Goal: Task Accomplishment & Management: Use online tool/utility

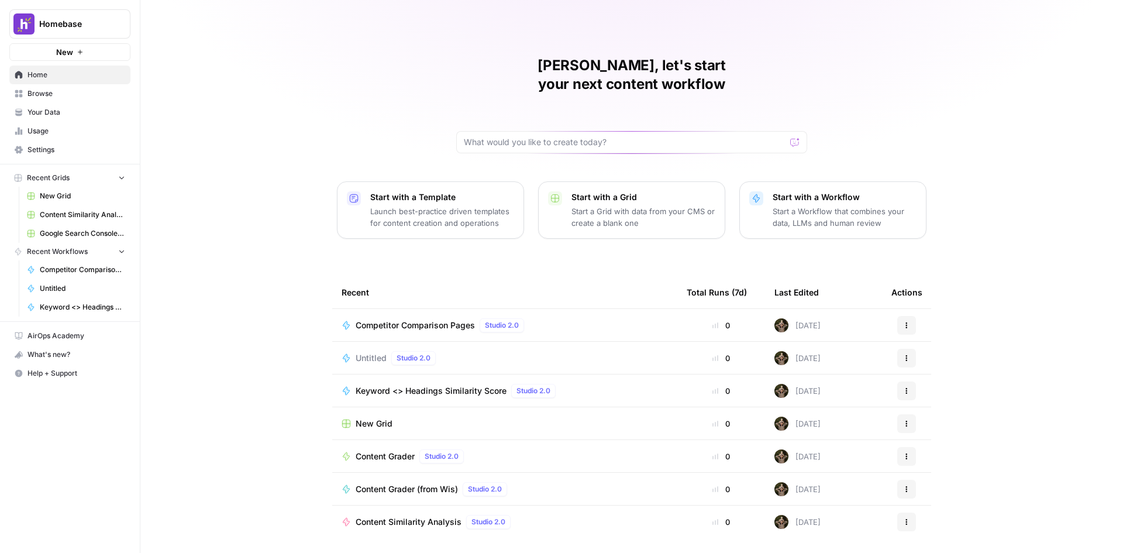
click at [480, 351] on div "Untitled Studio 2.0" at bounding box center [505, 358] width 326 height 14
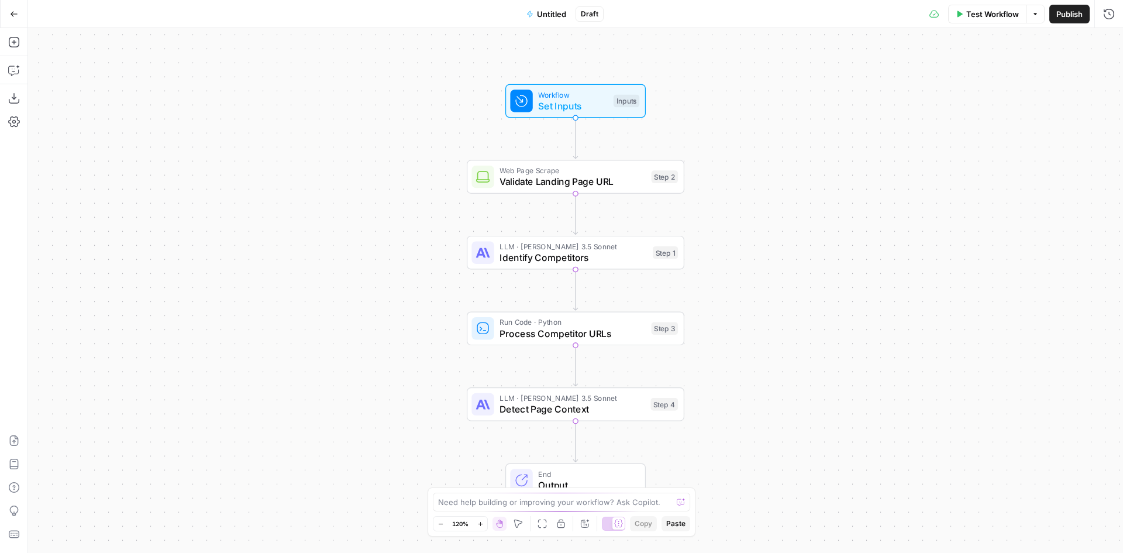
click at [19, 13] on button "Go Back" at bounding box center [14, 14] width 21 height 21
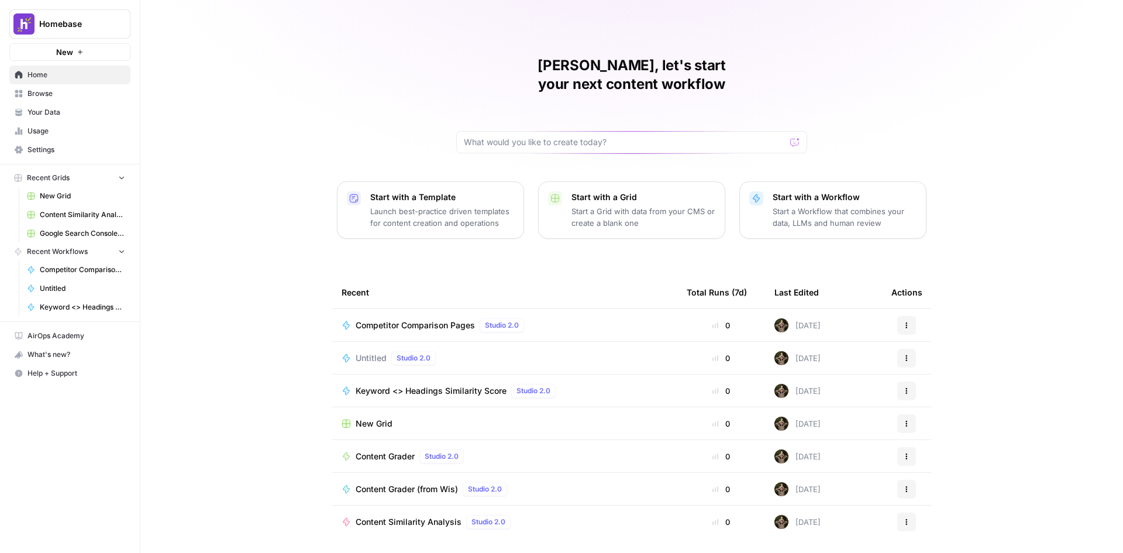
click at [88, 58] on button "New" at bounding box center [69, 52] width 121 height 18
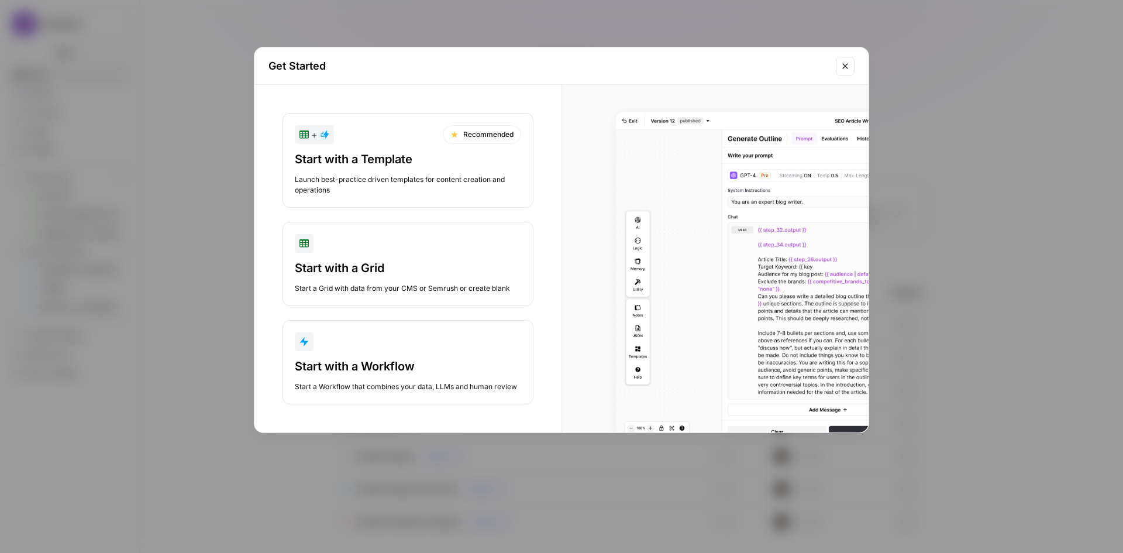
click at [412, 362] on div "Start with a Workflow" at bounding box center [408, 366] width 226 height 16
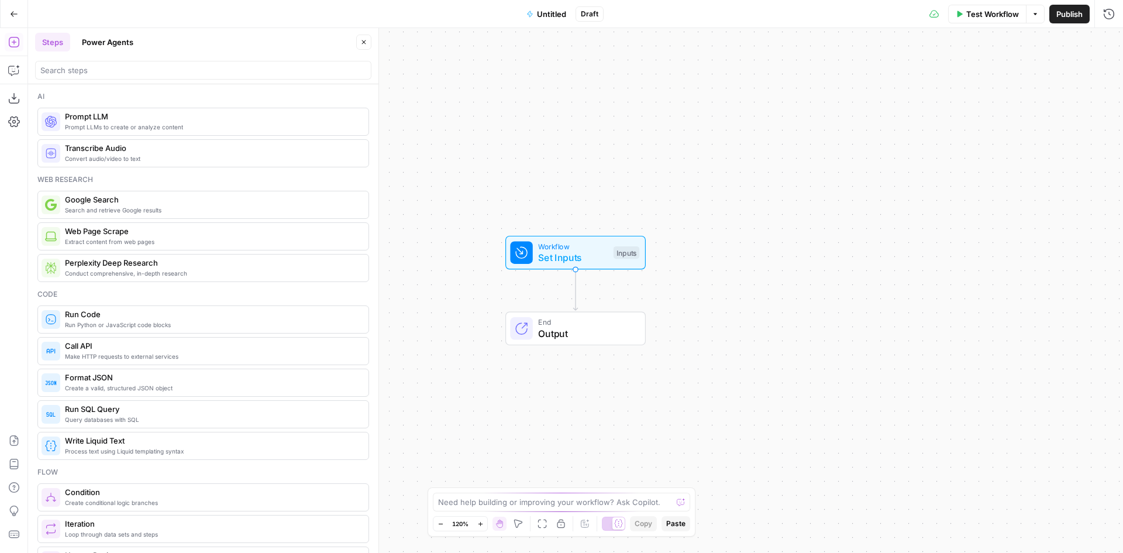
click at [554, 6] on button "Untitled" at bounding box center [546, 14] width 54 height 19
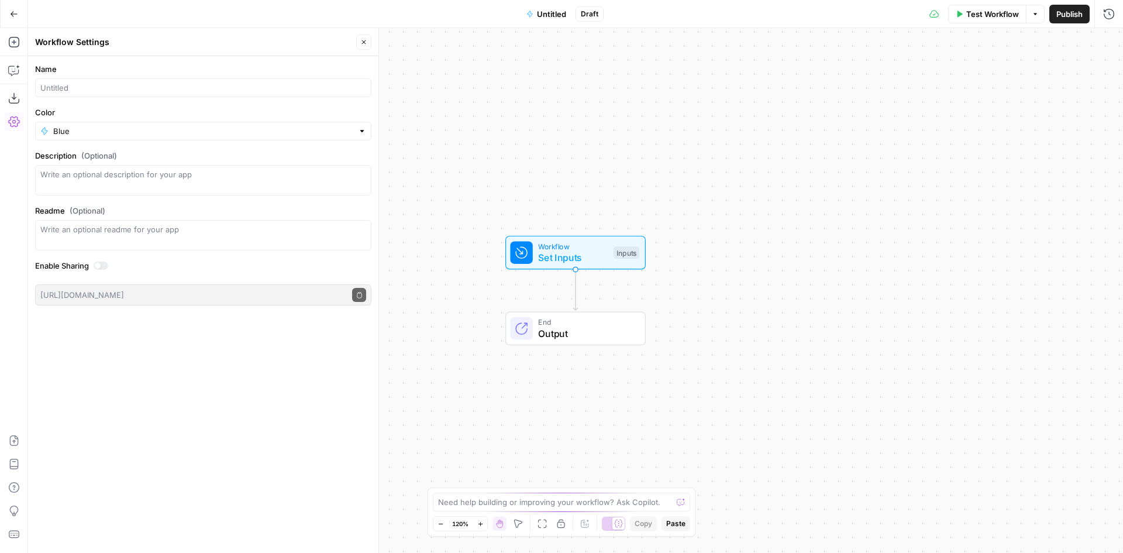
click at [217, 94] on div at bounding box center [203, 87] width 336 height 19
type input "GSC Test"
click at [362, 41] on icon "button" at bounding box center [363, 42] width 7 height 7
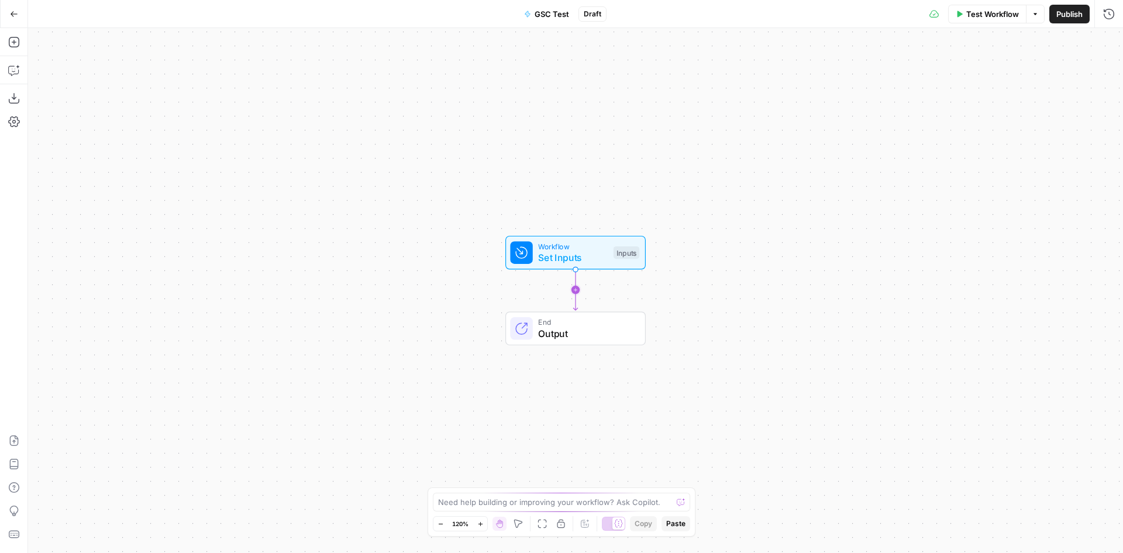
click at [573, 290] on icon "Edge from start to end" at bounding box center [575, 290] width 4 height 41
click at [597, 332] on span "Google Search Console Integration" at bounding box center [573, 333] width 147 height 14
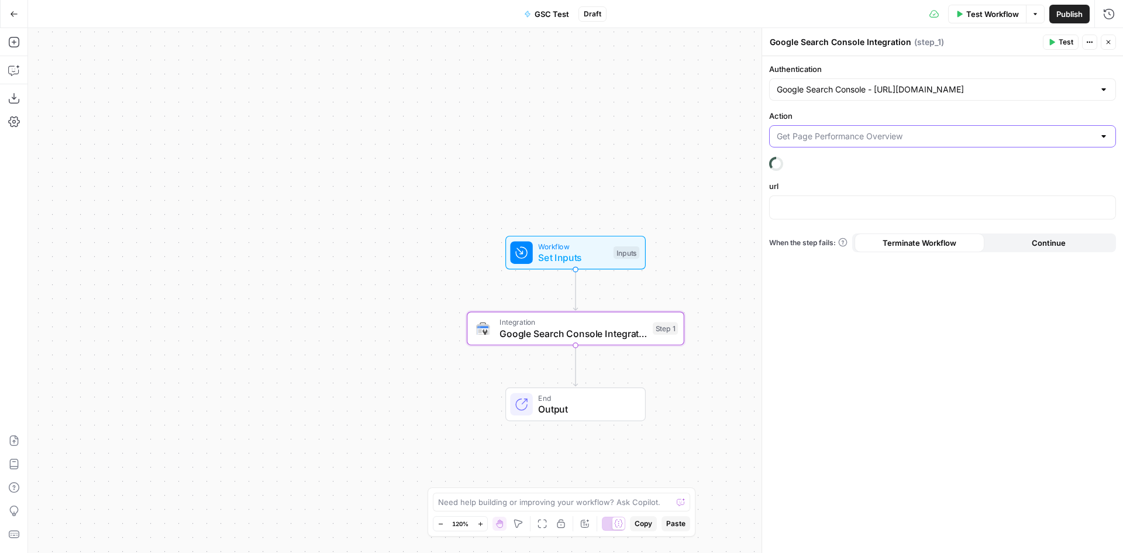
click at [941, 134] on input "Action" at bounding box center [936, 136] width 318 height 12
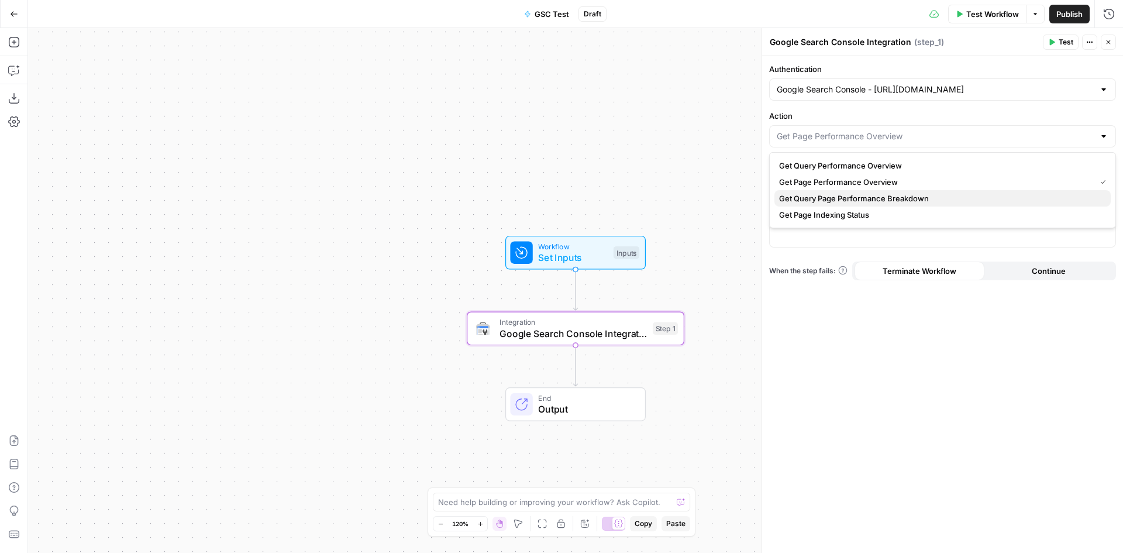
click at [918, 199] on span "Get Query Page Performance Breakdown" at bounding box center [940, 198] width 322 height 12
type input "Get Query Page Performance Breakdown"
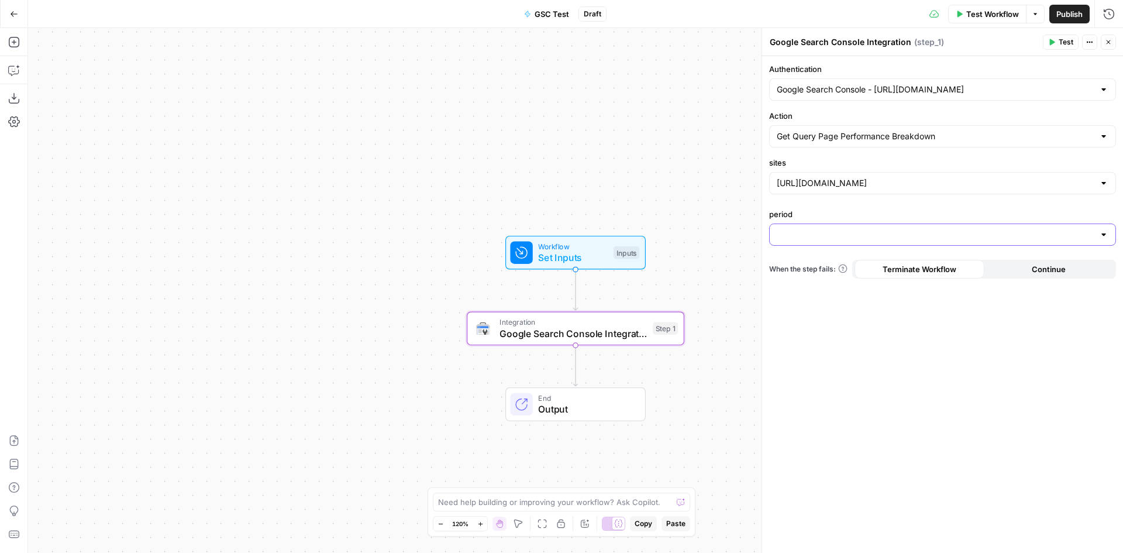
click at [843, 237] on input "period" at bounding box center [936, 235] width 318 height 12
click at [839, 259] on span "Last 7 days" at bounding box center [940, 264] width 322 height 12
type input "Last 7 days"
click at [995, 15] on span "Test Workflow" at bounding box center [992, 14] width 53 height 12
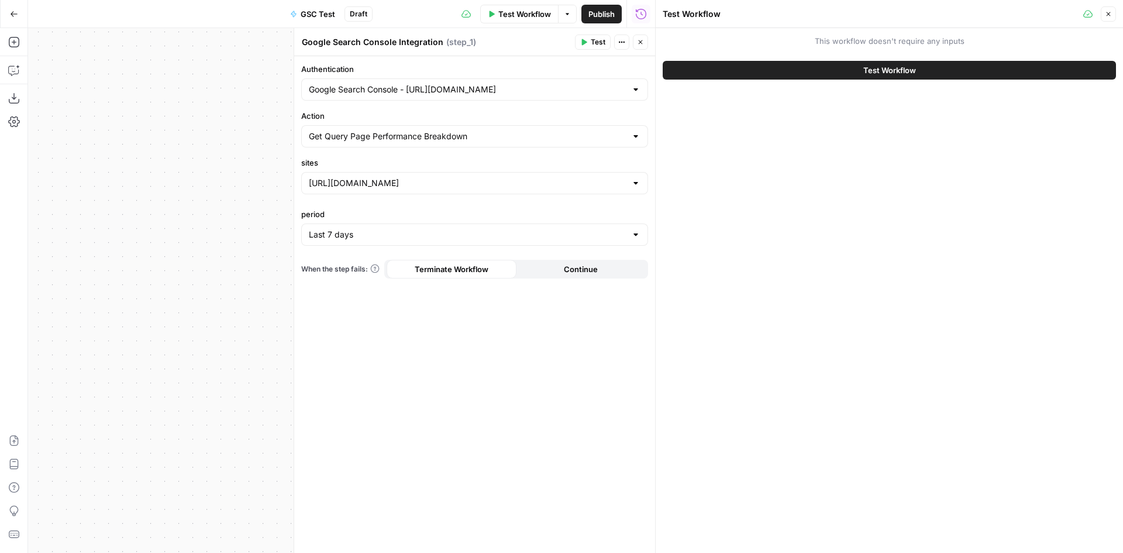
click at [963, 64] on button "Test Workflow" at bounding box center [889, 70] width 453 height 19
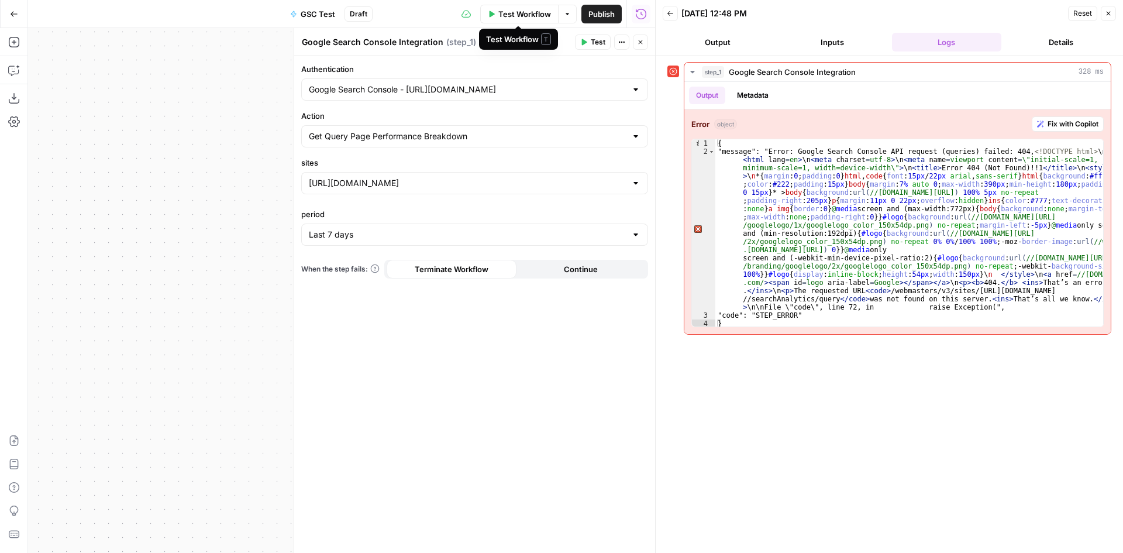
click at [569, 15] on icon "button" at bounding box center [567, 14] width 7 height 7
click at [15, 23] on button "Go Back" at bounding box center [14, 14] width 21 height 21
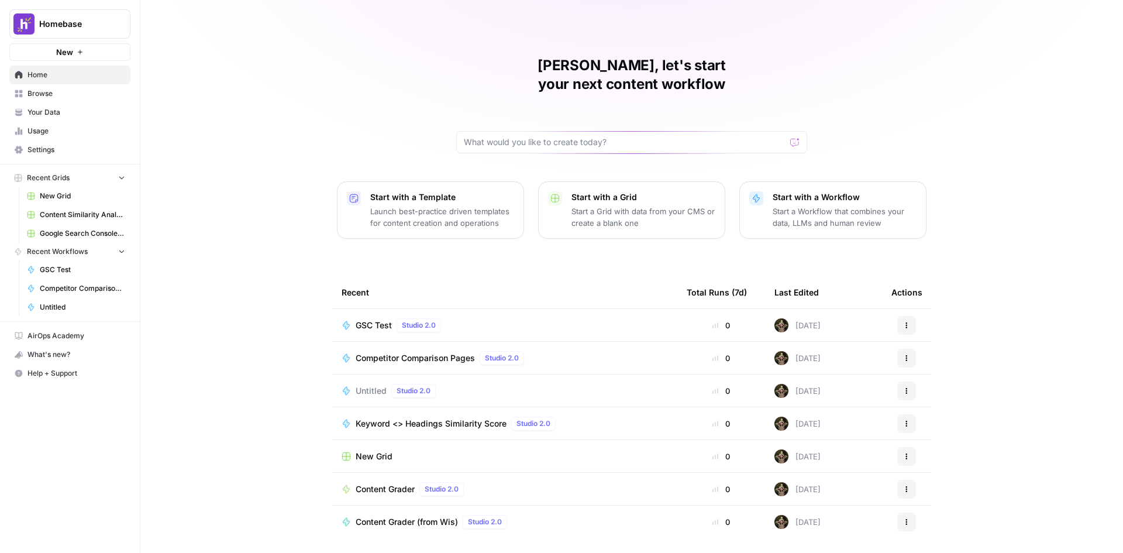
click at [912, 316] on button "Actions" at bounding box center [906, 325] width 19 height 19
click at [846, 309] on td "[DATE]" at bounding box center [823, 325] width 117 height 32
click at [485, 318] on div "GSC Test Studio 2.0" at bounding box center [505, 325] width 326 height 14
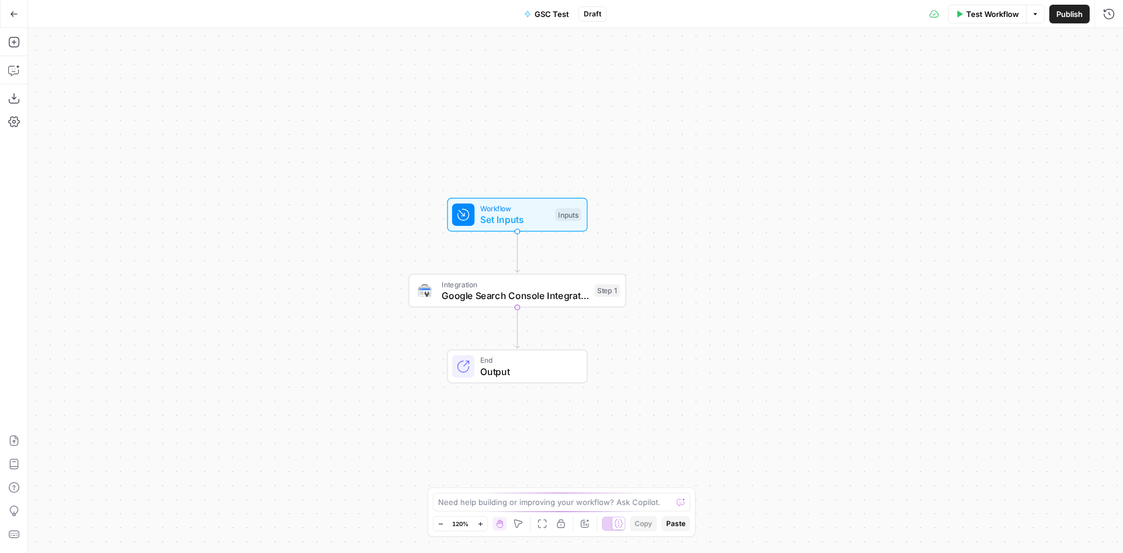
click at [551, 12] on span "GSC Test" at bounding box center [552, 14] width 35 height 12
click at [1062, 15] on span "Publish" at bounding box center [1069, 14] width 26 height 12
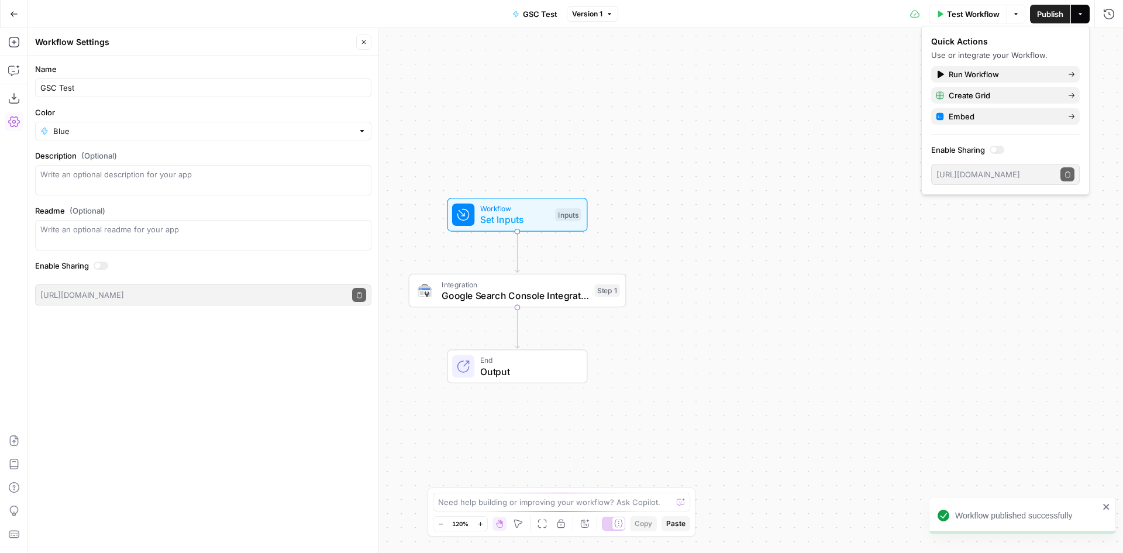
click at [18, 18] on button "Go Back" at bounding box center [14, 14] width 21 height 21
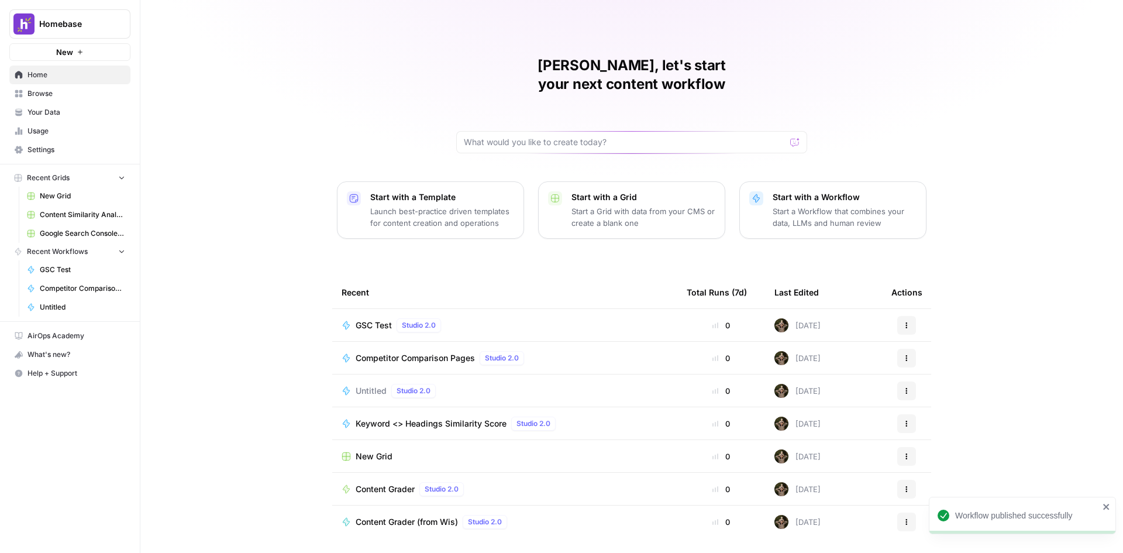
click at [63, 76] on span "Home" at bounding box center [76, 75] width 98 height 11
click at [507, 309] on td "GSC Test Studio 2.0" at bounding box center [504, 325] width 345 height 32
click at [498, 318] on div "GSC Test Studio 2.0" at bounding box center [505, 325] width 326 height 14
